Goal: Task Accomplishment & Management: Manage account settings

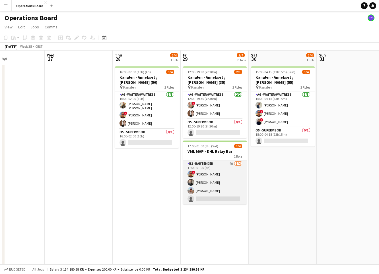
click at [217, 181] on app-card-role "B2 - BARTENDER 4A [DATE] 17:00-01:00 (8h) ! [PERSON_NAME] [PERSON_NAME] [PERSON…" at bounding box center [215, 183] width 64 height 44
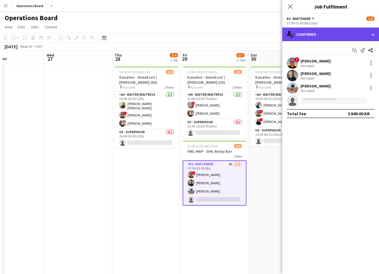
click at [305, 33] on div "single-neutral-actions-check-2 Confirmed" at bounding box center [330, 35] width 97 height 14
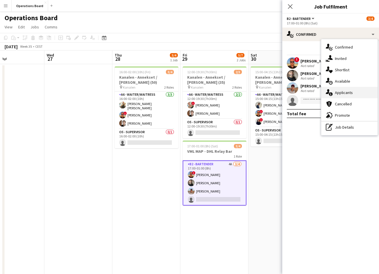
click at [343, 93] on div "single-neutral-actions-information Applicants" at bounding box center [349, 92] width 56 height 11
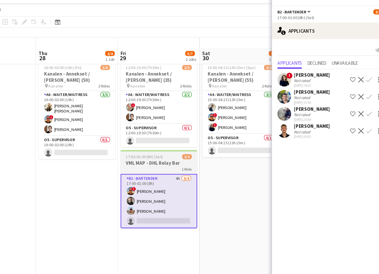
scroll to position [0, 188]
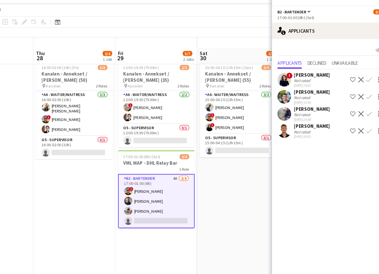
click at [282, 97] on div "[PERSON_NAME] Not rated [DATE] 20:38 Shortlist crew Decline Confirm" at bounding box center [330, 103] width 97 height 13
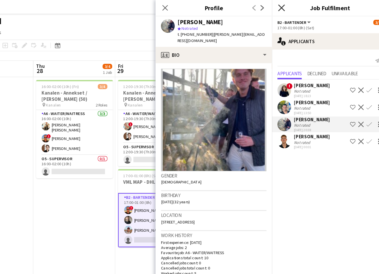
scroll to position [0, 0]
click at [287, 5] on icon "Close pop-in" at bounding box center [289, 6] width 5 height 5
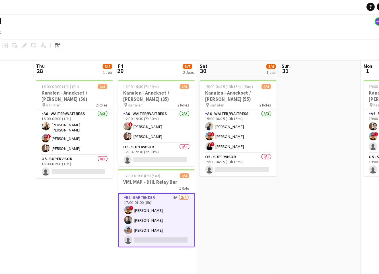
click at [207, 30] on app-page-menu "View Day view expanded Day view collapsed Month view Date picker Jump to [DATE]…" at bounding box center [189, 27] width 379 height 11
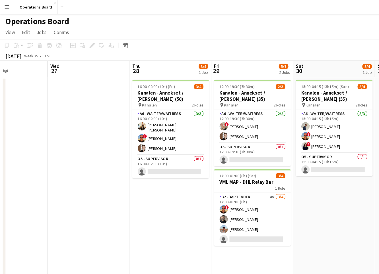
scroll to position [0, 232]
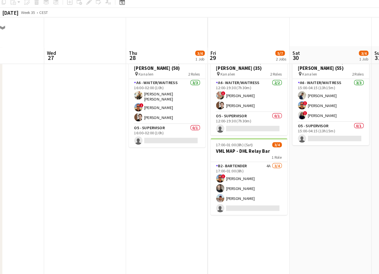
click at [117, 165] on app-date-cell "16:00-02:00 (10h) (Fri) 3/4 Kanalen - Annekset / [PERSON_NAME] (50) pin Kanalen…" at bounding box center [141, 176] width 68 height 224
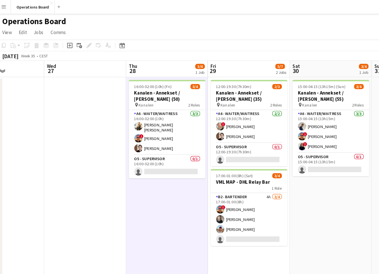
scroll to position [1, 0]
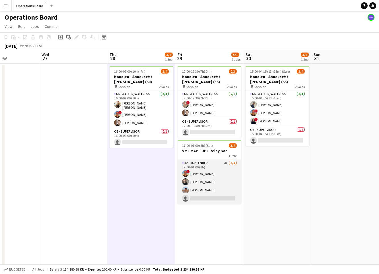
click at [220, 165] on app-card-role "B2 - BARTENDER 4A [DATE] 17:00-01:00 (8h) ! [PERSON_NAME] [PERSON_NAME] [PERSON…" at bounding box center [209, 182] width 64 height 44
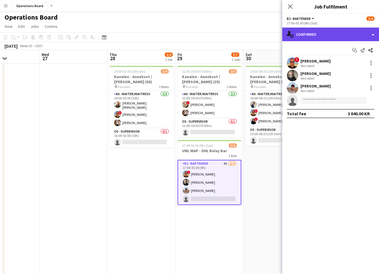
click at [300, 40] on div "single-neutral-actions-check-2 Confirmed" at bounding box center [330, 35] width 97 height 14
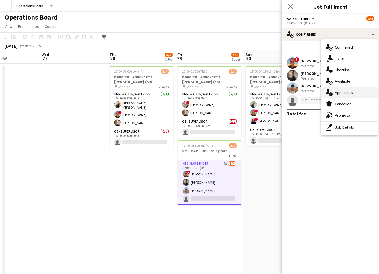
click at [334, 90] on div "single-neutral-actions-information Applicants" at bounding box center [349, 92] width 56 height 11
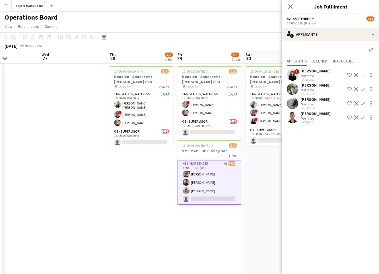
click at [311, 116] on div "[PERSON_NAME]" at bounding box center [315, 113] width 30 height 5
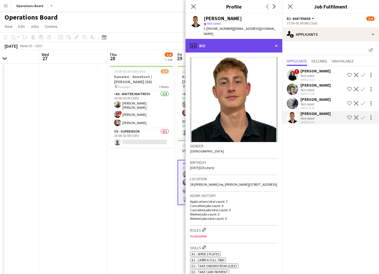
click at [240, 39] on div "profile Bio" at bounding box center [233, 46] width 97 height 14
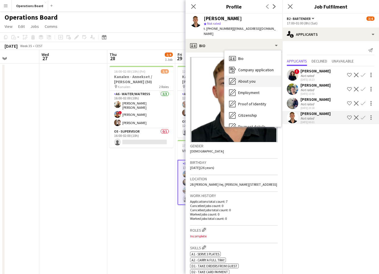
click at [260, 76] on div "About you About you" at bounding box center [252, 81] width 57 height 11
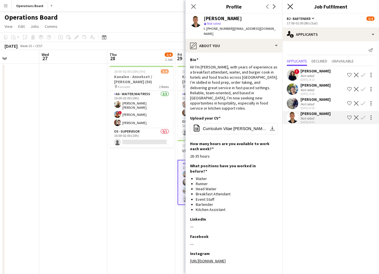
click at [292, 7] on icon "Close pop-in" at bounding box center [289, 6] width 5 height 5
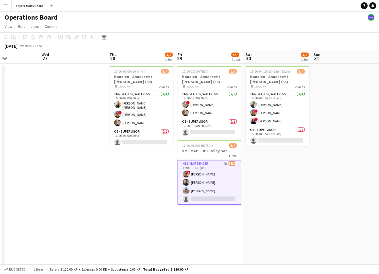
click at [272, 25] on app-page-menu "View Day view expanded Day view collapsed Month view Date picker Jump to [DATE]…" at bounding box center [189, 27] width 379 height 11
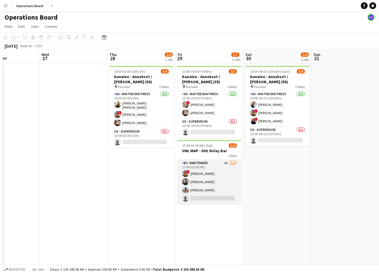
click at [210, 183] on app-card-role "B2 - BARTENDER 4A [DATE] 17:00-01:00 (8h) ! [PERSON_NAME] [PERSON_NAME] [PERSON…" at bounding box center [209, 182] width 64 height 44
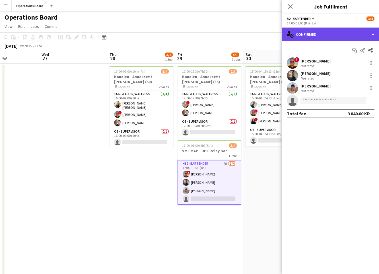
click at [341, 34] on div "single-neutral-actions-check-2 Confirmed" at bounding box center [330, 35] width 97 height 14
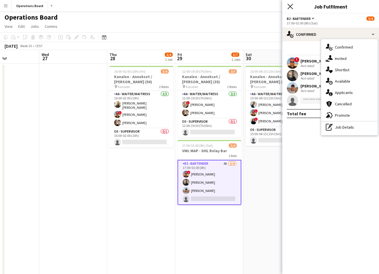
click at [290, 5] on icon "Close pop-in" at bounding box center [289, 6] width 5 height 5
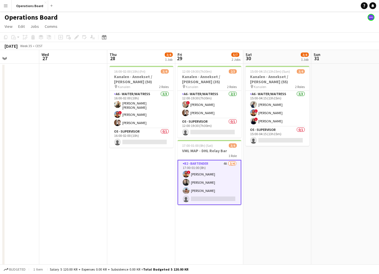
click at [288, 27] on app-page-menu "View Day view expanded Day view collapsed Month view Date picker Jump to [DATE]…" at bounding box center [189, 27] width 379 height 11
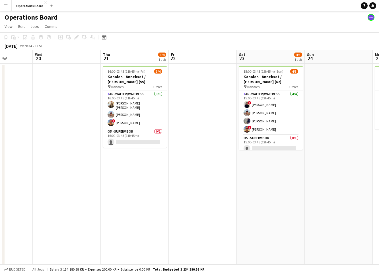
scroll to position [0, 240]
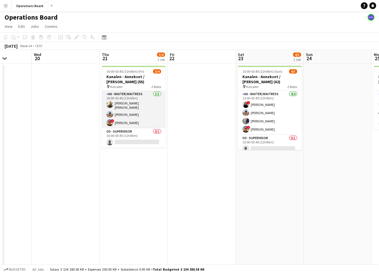
click at [140, 114] on app-card-role "A6 - WAITER/WAITRESS [DATE] 16:00-03:45 (11h45m) [PERSON_NAME] [PERSON_NAME] [P…" at bounding box center [134, 110] width 64 height 38
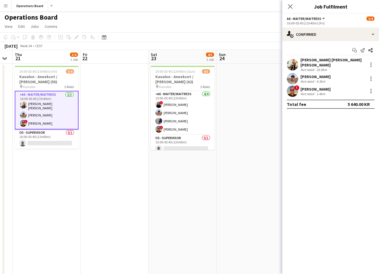
scroll to position [0, 190]
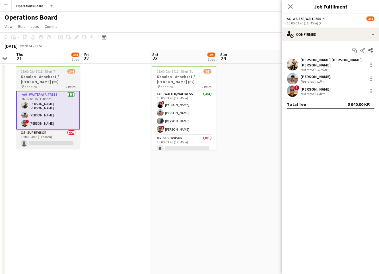
click at [38, 74] on app-job-card "16:00-03:45 (11h45m) (Fri) 3/4 Kanalen - Annekset / [PERSON_NAME] (55) pin Kana…" at bounding box center [48, 107] width 64 height 83
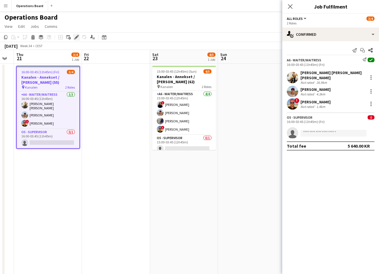
click at [78, 35] on icon at bounding box center [77, 35] width 1 height 1
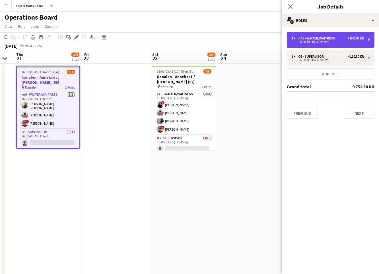
click at [305, 43] on div "16:00-03:45 (11h45m)" at bounding box center [327, 41] width 72 height 3
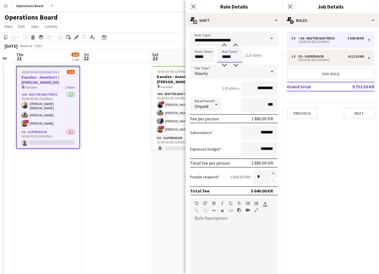
drag, startPoint x: 221, startPoint y: 55, endPoint x: 236, endPoint y: 55, distance: 15.6
click at [236, 55] on input "*****" at bounding box center [229, 55] width 25 height 14
type input "*****"
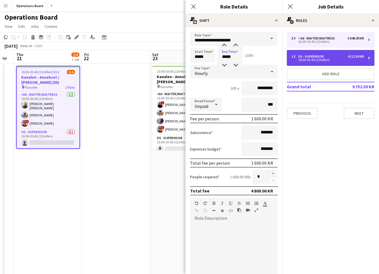
click at [303, 51] on div "1 x O5 - SUPERVISOR 4 112.50 KR 16:00-03:45 (11h45m)" at bounding box center [330, 58] width 88 height 16
type input "**********"
type input "*****"
type input "*********"
type input "*"
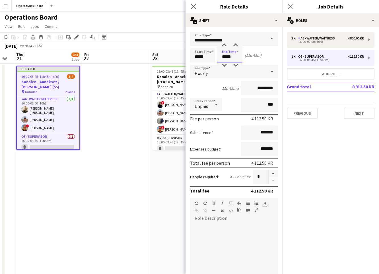
drag, startPoint x: 229, startPoint y: 56, endPoint x: 251, endPoint y: 57, distance: 21.6
click at [251, 57] on div "Start Time ***** End Time ***** (11h 45m)" at bounding box center [234, 55] width 88 height 14
type input "*****"
click at [290, 7] on icon "Close pop-in" at bounding box center [289, 6] width 5 height 5
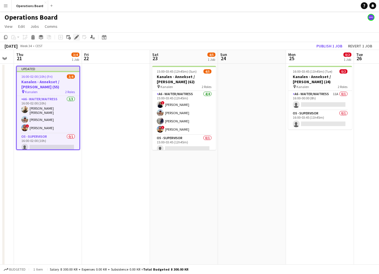
click at [75, 37] on icon "Edit" at bounding box center [76, 37] width 5 height 5
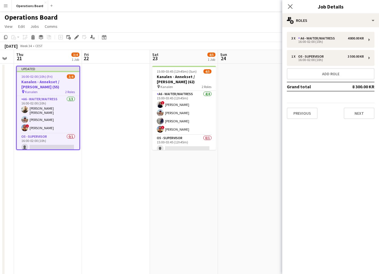
click at [316, 31] on div "3 x A6 - WAITER/WAITRESS 4 800.00 KR 16:00-02:00 (10h) 1 x O5 - SUPERVISOR 3 50…" at bounding box center [330, 75] width 97 height 96
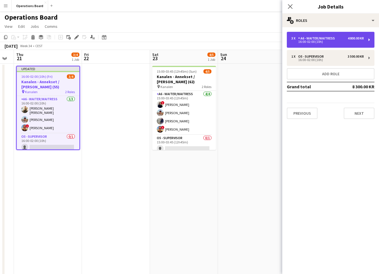
click at [311, 38] on div "A6 - WAITER/WAITRESS" at bounding box center [317, 38] width 39 height 4
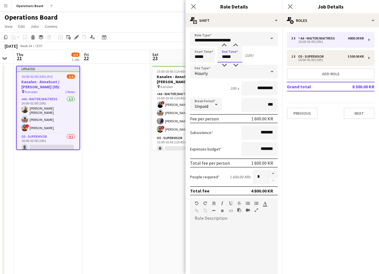
drag, startPoint x: 227, startPoint y: 57, endPoint x: 237, endPoint y: 59, distance: 11.0
click at [237, 59] on input "*****" at bounding box center [229, 55] width 25 height 14
type input "*****"
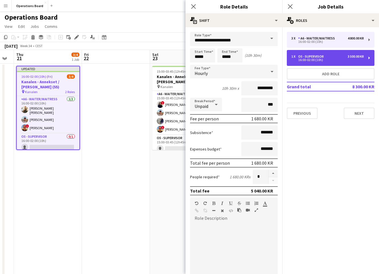
click at [295, 55] on div "1 x" at bounding box center [294, 57] width 7 height 4
type input "**********"
type input "*****"
type input "*********"
type input "*"
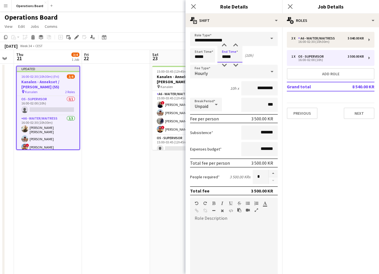
click at [234, 56] on input "*****" at bounding box center [229, 55] width 25 height 14
type input "*****"
click at [292, 8] on app-icon "Close pop-in" at bounding box center [290, 7] width 8 height 8
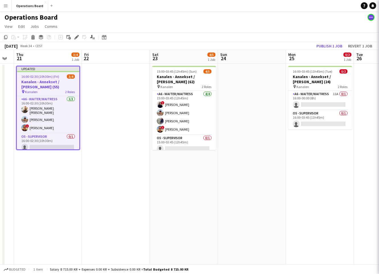
click at [315, 30] on app-page-menu "View Day view expanded Day view collapsed Month view Date picker Jump to [DATE]…" at bounding box center [189, 27] width 379 height 11
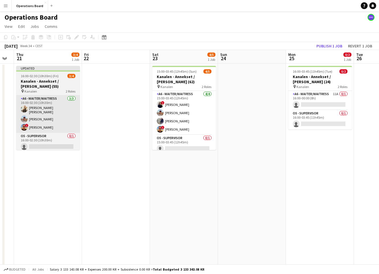
click at [52, 123] on app-card-role "A6 - WAITER/WAITRESS [DATE] 16:00-02:30 (10h30m) [PERSON_NAME] [PERSON_NAME] [P…" at bounding box center [48, 114] width 64 height 38
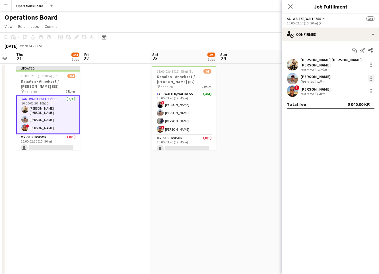
click at [371, 75] on div at bounding box center [370, 78] width 7 height 7
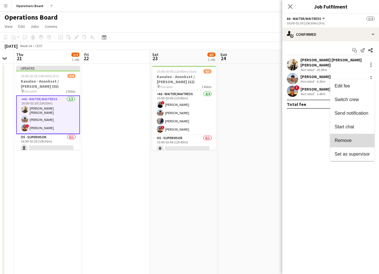
click at [343, 144] on button "Remove" at bounding box center [352, 141] width 44 height 14
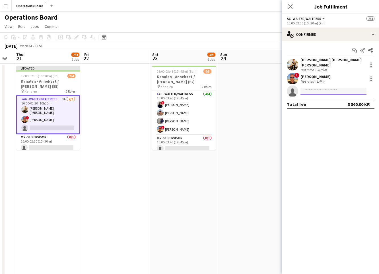
click at [309, 88] on input at bounding box center [333, 91] width 66 height 7
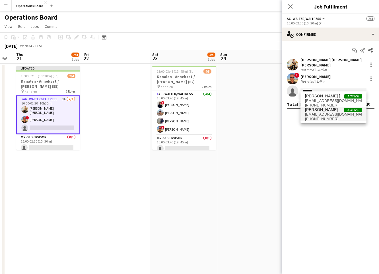
type input "*******"
click at [314, 111] on span "[PERSON_NAME]" at bounding box center [321, 109] width 33 height 5
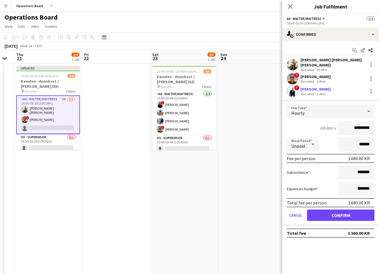
click at [333, 210] on button "Confirm" at bounding box center [340, 215] width 67 height 11
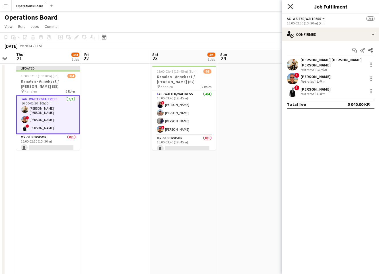
click at [290, 8] on icon "Close pop-in" at bounding box center [289, 6] width 5 height 5
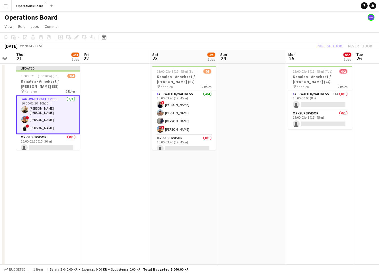
click at [332, 40] on app-toolbar "Copy Paste Paste Command V Paste with crew Command Shift V Paste linked Job [GE…" at bounding box center [189, 37] width 379 height 10
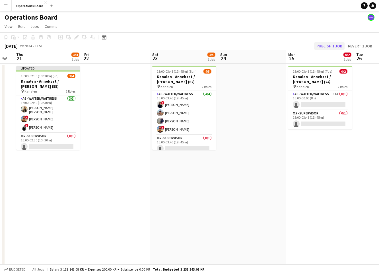
click at [329, 47] on button "Publish 1 job" at bounding box center [329, 45] width 30 height 7
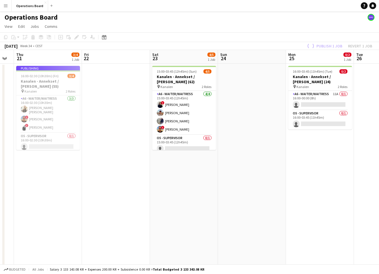
click at [311, 22] on app-page-menu "View Day view expanded Day view collapsed Month view Date picker Jump to [DATE]…" at bounding box center [189, 27] width 379 height 11
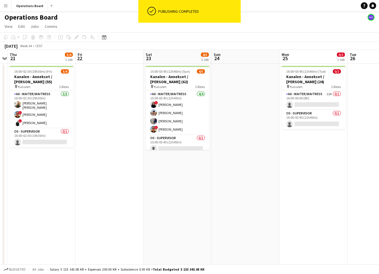
scroll to position [0, 198]
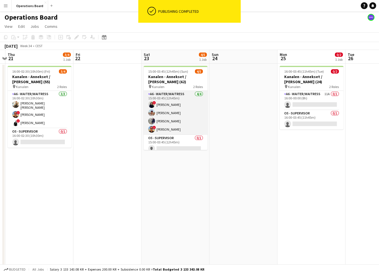
click at [190, 115] on app-card-role "A6 - WAITER/WAITRESS [DATE] 15:00-03:45 (12h45m) ! Ugne Kisieliute [PERSON_NAME…" at bounding box center [176, 113] width 64 height 44
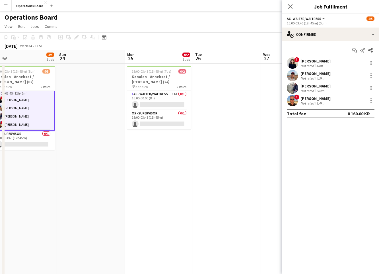
scroll to position [0, 218]
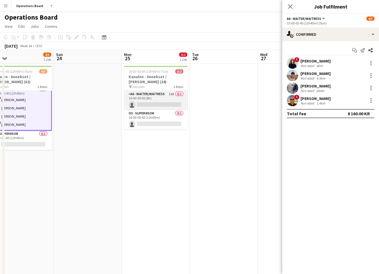
click at [167, 98] on app-card-role "A6 - WAITER/WAITRESS 11A 0/1 16:00-00:00 (8h) single-neutral-actions" at bounding box center [156, 100] width 64 height 19
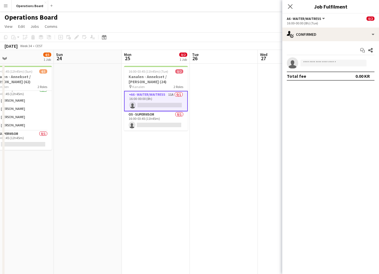
click at [341, 25] on app-options-switcher "A6 - WAITER/WAITRESS All roles A6 - WAITER/WAITRESS 0/2 16:00-00:00 (8h) (Tue)" at bounding box center [330, 21] width 97 height 14
click at [339, 26] on app-options-switcher "A6 - WAITER/WAITRESS All roles A6 - WAITER/WAITRESS 0/2 16:00-00:00 (8h) (Tue)" at bounding box center [330, 21] width 97 height 14
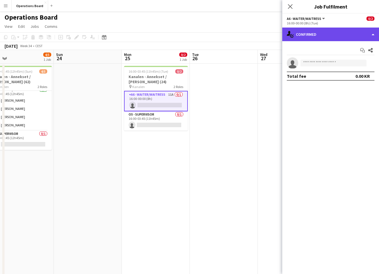
click at [338, 30] on div "single-neutral-actions-check-2 Confirmed" at bounding box center [330, 35] width 97 height 14
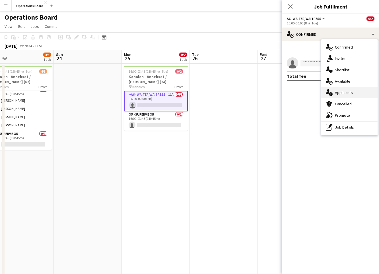
click at [347, 94] on div "single-neutral-actions-information Applicants" at bounding box center [349, 92] width 56 height 11
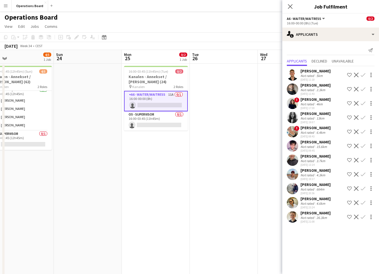
click at [228, 144] on app-date-cell at bounding box center [224, 176] width 68 height 224
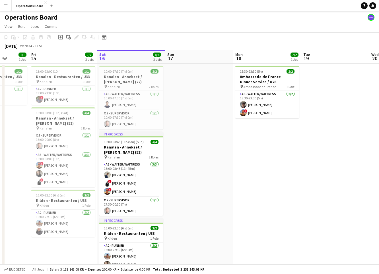
scroll to position [0, 178]
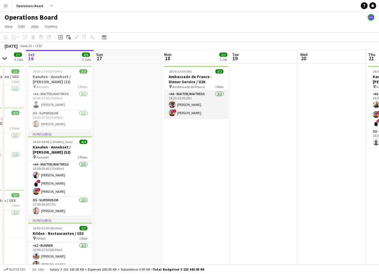
click at [200, 104] on app-card-role "A6 - WAITER/WAITRESS [DATE] 18:30-23:30 (5h) [PERSON_NAME] ! [PERSON_NAME]" at bounding box center [196, 105] width 64 height 28
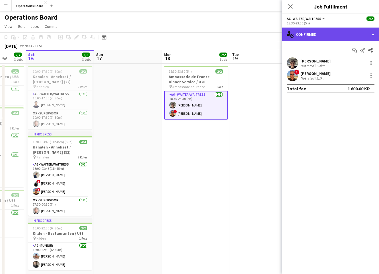
click at [321, 34] on div "single-neutral-actions-check-2 Confirmed" at bounding box center [330, 35] width 97 height 14
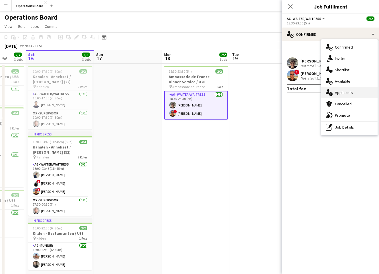
click at [340, 88] on div "single-neutral-actions-information Applicants" at bounding box center [349, 92] width 56 height 11
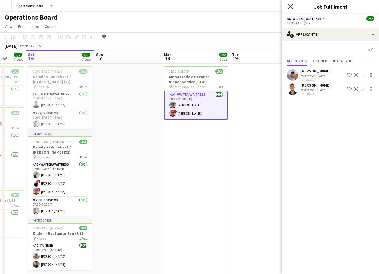
click at [289, 7] on icon at bounding box center [289, 6] width 5 height 5
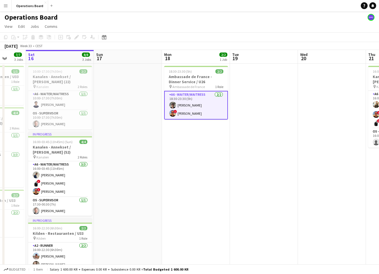
click at [284, 22] on app-page-menu "View Day view expanded Day view collapsed Month view Date picker Jump to [DATE]…" at bounding box center [189, 27] width 379 height 11
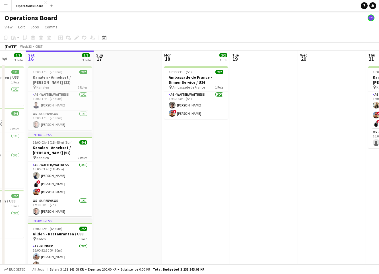
scroll to position [0, 0]
click at [208, 155] on app-date-cell "18:30-23:30 (5h) 2/2 Ambassade de France - Dinner Service / U26 pin Ambassade d…" at bounding box center [196, 176] width 68 height 224
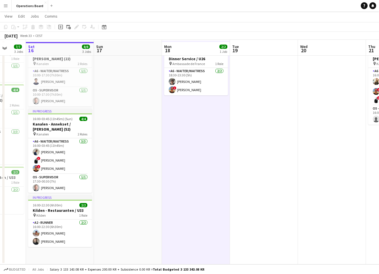
scroll to position [24, 0]
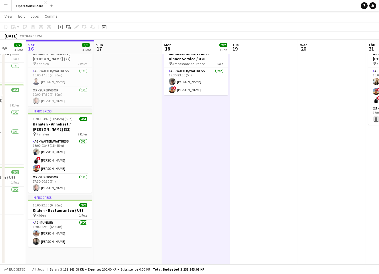
click at [236, 197] on app-date-cell at bounding box center [264, 153] width 68 height 224
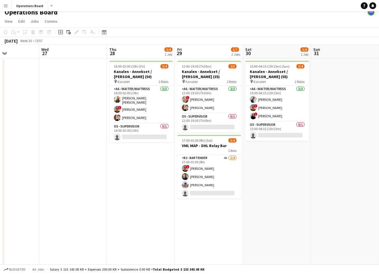
scroll to position [0, 236]
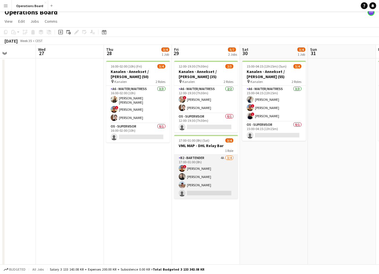
click at [209, 188] on app-card-role "B2 - BARTENDER 4A [DATE] 17:00-01:00 (8h) ! [PERSON_NAME] [PERSON_NAME] [PERSON…" at bounding box center [206, 177] width 64 height 44
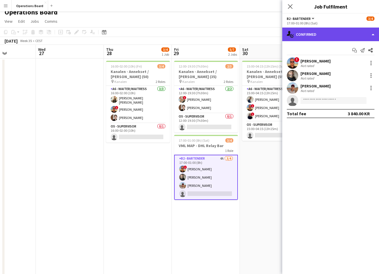
click at [338, 37] on div "single-neutral-actions-check-2 Confirmed" at bounding box center [330, 35] width 97 height 14
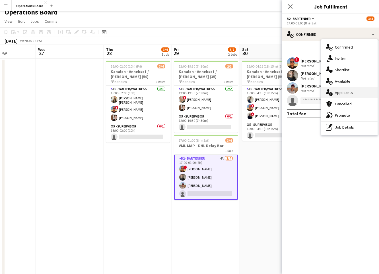
click at [348, 93] on div "single-neutral-actions-information Applicants" at bounding box center [349, 92] width 56 height 11
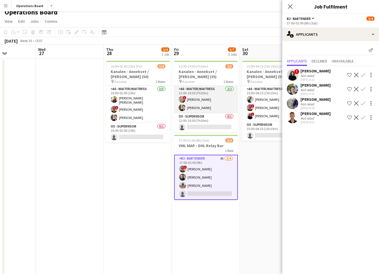
click at [211, 102] on app-card-role "A6 - WAITER/WAITRESS [DATE] 12:00-19:30 (7h30m) ! [PERSON_NAME] [PERSON_NAME]" at bounding box center [206, 100] width 64 height 28
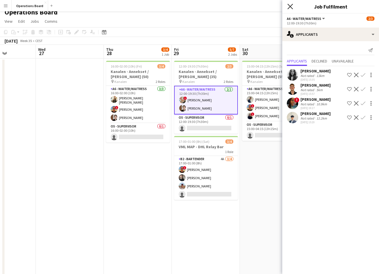
click at [288, 4] on icon "Close pop-in" at bounding box center [289, 6] width 5 height 5
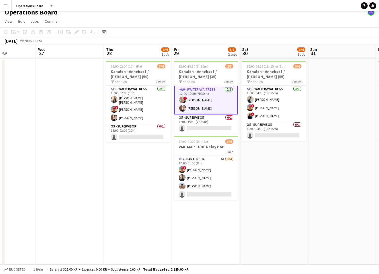
click at [287, 13] on div "Operations Board" at bounding box center [189, 11] width 379 height 11
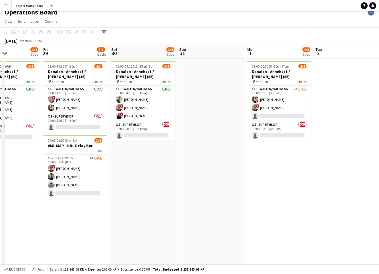
scroll to position [0, 207]
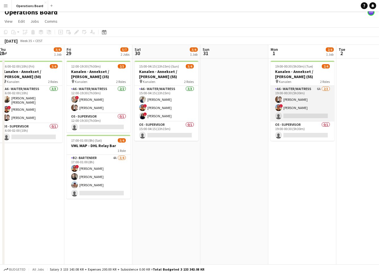
click at [324, 102] on app-card-role "A6 - WAITER/WAITRESS 6A [DATE] 19:00-00:30 (5h30m) [PERSON_NAME] ! [PERSON_NAME…" at bounding box center [302, 104] width 64 height 36
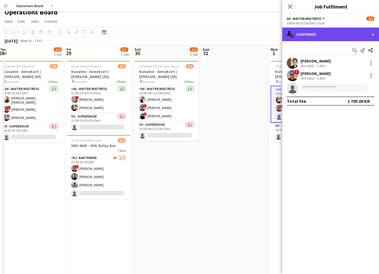
click at [330, 38] on div "single-neutral-actions-check-2 Confirmed" at bounding box center [330, 35] width 97 height 14
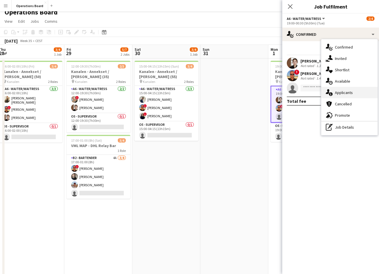
click at [343, 89] on div "single-neutral-actions-information Applicants" at bounding box center [349, 92] width 56 height 11
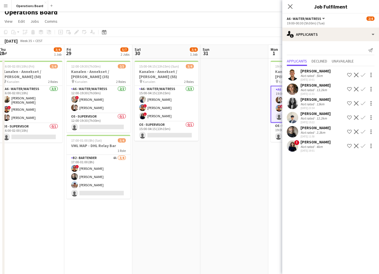
click at [246, 154] on app-date-cell at bounding box center [234, 171] width 68 height 224
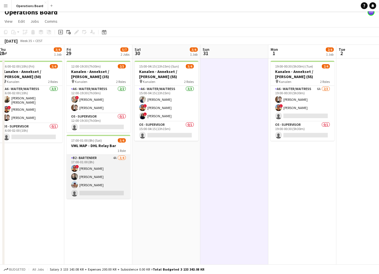
click at [98, 182] on app-card-role "B2 - BARTENDER 4A [DATE] 17:00-01:00 (8h) ! [PERSON_NAME] [PERSON_NAME] [PERSON…" at bounding box center [99, 177] width 64 height 44
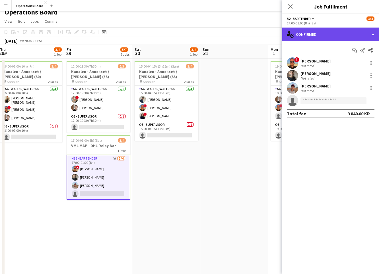
click at [311, 39] on div "single-neutral-actions-check-2 Confirmed" at bounding box center [330, 35] width 97 height 14
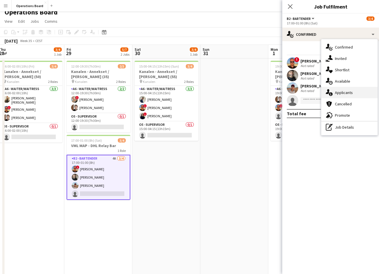
click at [344, 87] on div "single-neutral-actions-information Applicants" at bounding box center [349, 92] width 56 height 11
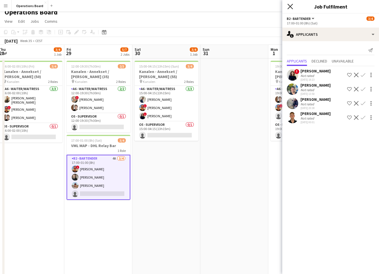
click at [290, 6] on icon "Close pop-in" at bounding box center [289, 6] width 5 height 5
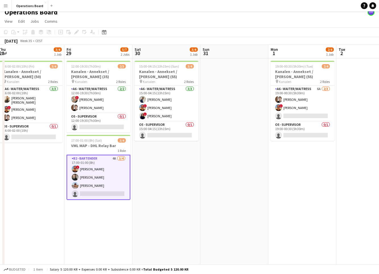
click at [285, 21] on app-page-menu "View Day view expanded Day view collapsed Month view Date picker Jump to [DATE]…" at bounding box center [189, 21] width 379 height 11
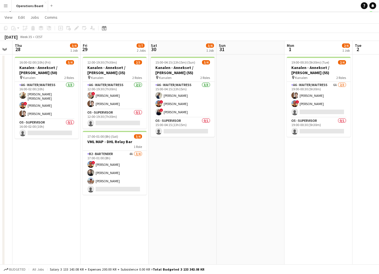
scroll to position [0, 191]
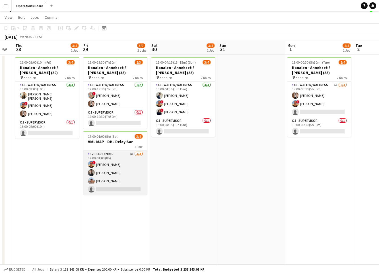
click at [96, 177] on app-card-role "B2 - BARTENDER 4A [DATE] 17:00-01:00 (8h) ! [PERSON_NAME] [PERSON_NAME] [PERSON…" at bounding box center [115, 173] width 64 height 44
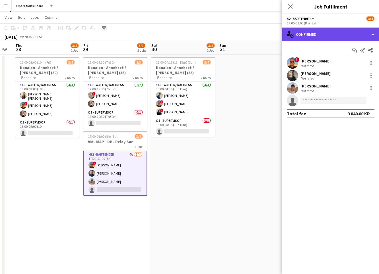
click at [338, 35] on div "single-neutral-actions-check-2 Confirmed" at bounding box center [330, 35] width 97 height 14
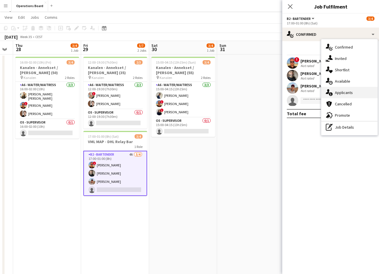
click at [347, 88] on div "single-neutral-actions-information Applicants" at bounding box center [349, 92] width 56 height 11
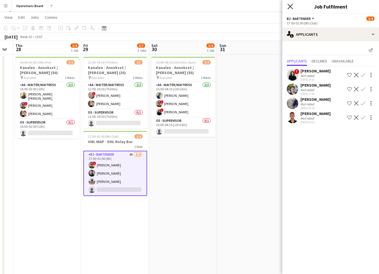
click at [291, 5] on icon "Close pop-in" at bounding box center [289, 6] width 5 height 5
